Goal: Task Accomplishment & Management: Complete application form

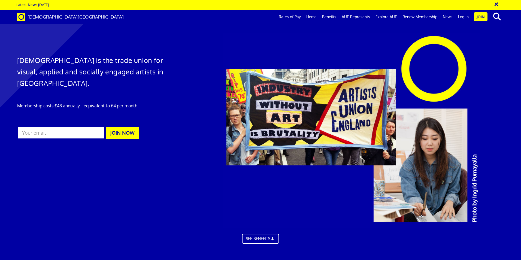
scroll to position [518, 0]
drag, startPoint x: 390, startPoint y: 178, endPoint x: 360, endPoint y: 178, distance: 29.5
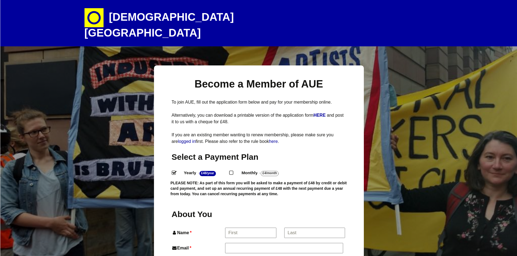
select select
drag, startPoint x: 435, startPoint y: 110, endPoint x: 411, endPoint y: 106, distance: 23.9
